Goal: Find specific page/section: Find specific page/section

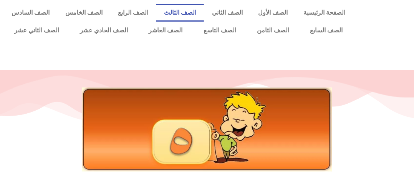
click at [186, 8] on link "الصف الثالث" at bounding box center [180, 13] width 48 height 18
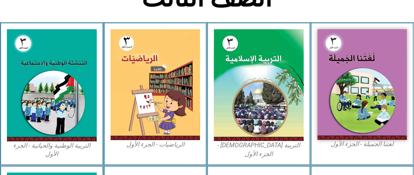
scroll to position [231, 0]
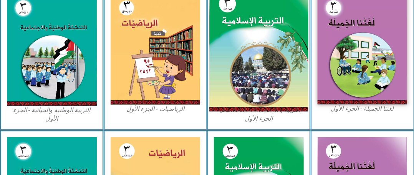
click at [255, 33] on img at bounding box center [258, 49] width 99 height 123
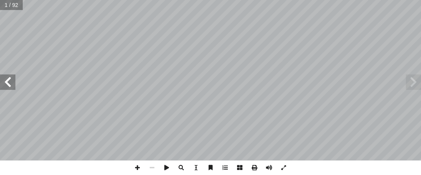
click at [12, 79] on span at bounding box center [7, 81] width 15 height 15
click at [1, 85] on span at bounding box center [7, 81] width 15 height 15
click at [134, 165] on span at bounding box center [137, 167] width 15 height 15
click at [4, 83] on span at bounding box center [7, 81] width 15 height 15
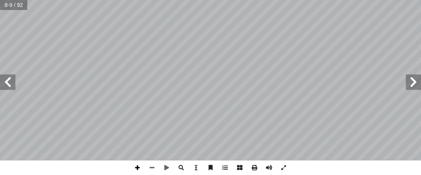
click at [137, 168] on span at bounding box center [137, 167] width 15 height 15
